Goal: Task Accomplishment & Management: Use online tool/utility

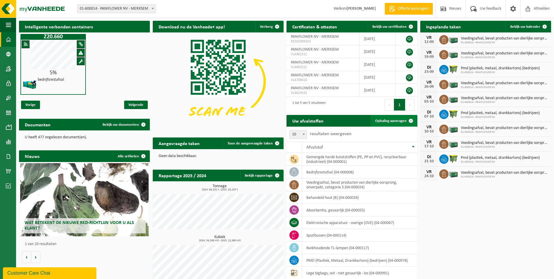
click at [388, 121] on span "Ophaling aanvragen" at bounding box center [390, 121] width 31 height 4
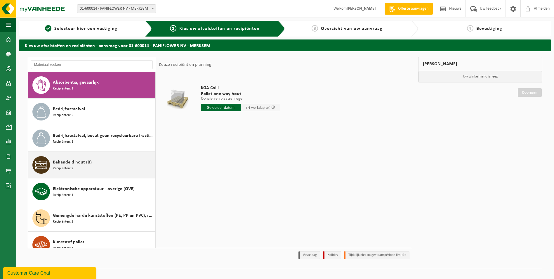
click at [100, 168] on div "Behandeld hout (B) Recipiënten: 2" at bounding box center [103, 165] width 101 height 18
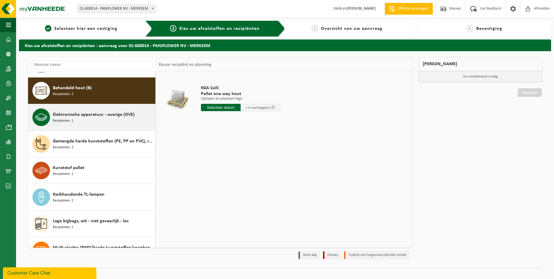
scroll to position [80, 0]
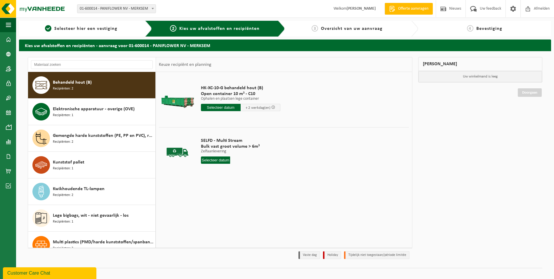
click at [225, 108] on input "text" at bounding box center [221, 107] width 40 height 7
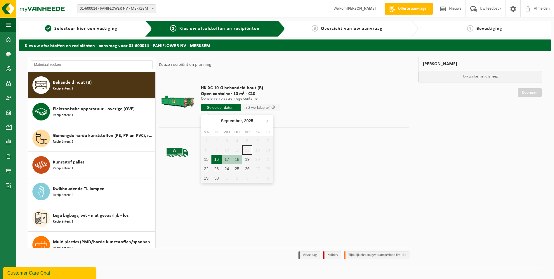
click at [216, 159] on div "16" at bounding box center [217, 159] width 10 height 9
type input "Van 2025-09-16"
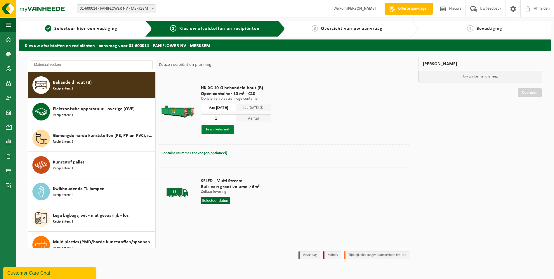
click at [219, 128] on button "In winkelmand" at bounding box center [218, 129] width 32 height 9
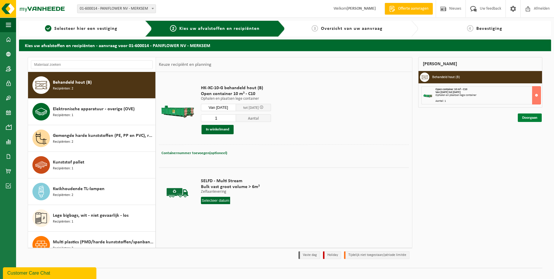
click at [529, 118] on link "Doorgaan" at bounding box center [530, 117] width 24 height 8
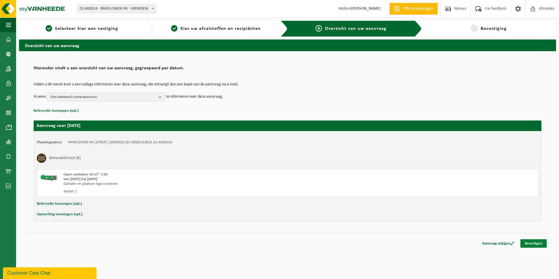
click at [539, 242] on link "Bevestigen" at bounding box center [533, 243] width 26 height 8
